Goal: Navigation & Orientation: Find specific page/section

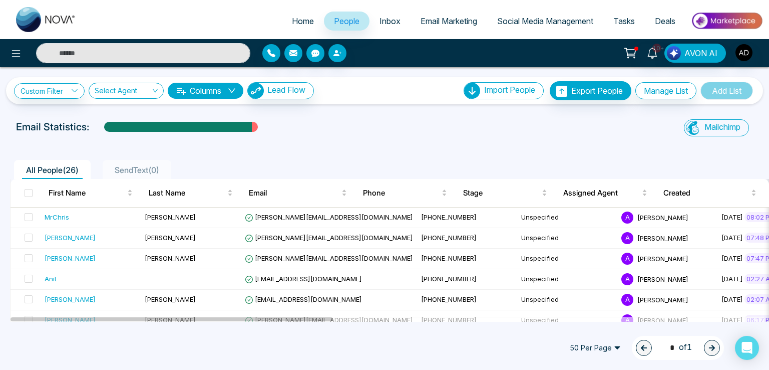
click at [731, 52] on div "10+ AVON AI" at bounding box center [609, 53] width 308 height 19
click at [748, 55] on img "button" at bounding box center [744, 52] width 17 height 17
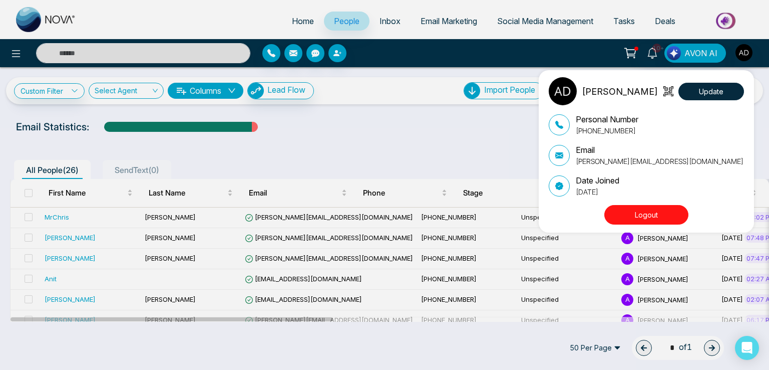
click at [284, 143] on div "[PERSON_NAME] Update Personal Number [PHONE_NUMBER] Email [PERSON_NAME][EMAIL_A…" at bounding box center [384, 185] width 769 height 370
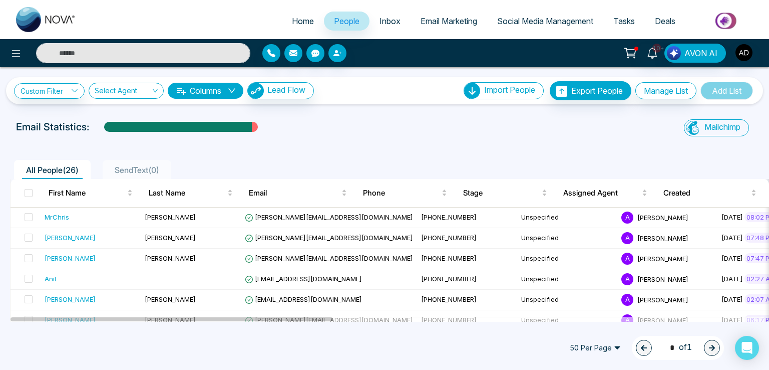
click at [293, 18] on span "Home" at bounding box center [303, 21] width 22 height 10
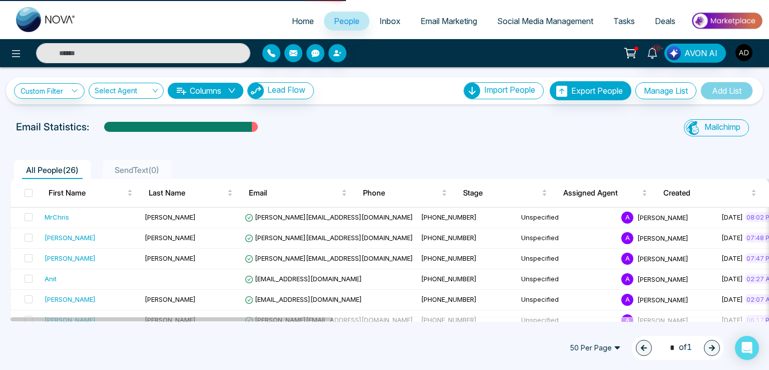
select select "*"
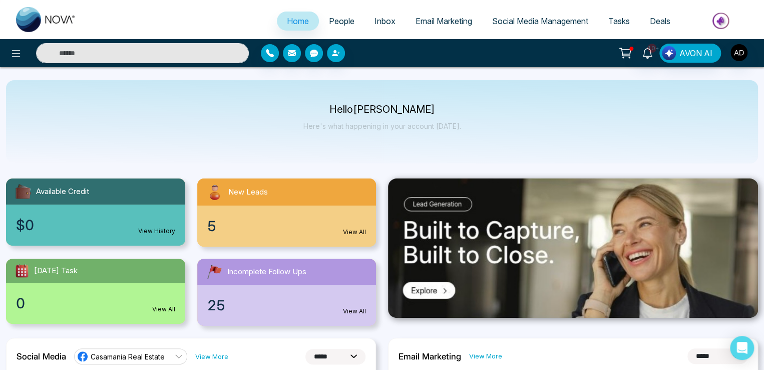
click at [329, 22] on span "People" at bounding box center [342, 21] width 26 height 10
